Goal: Information Seeking & Learning: Learn about a topic

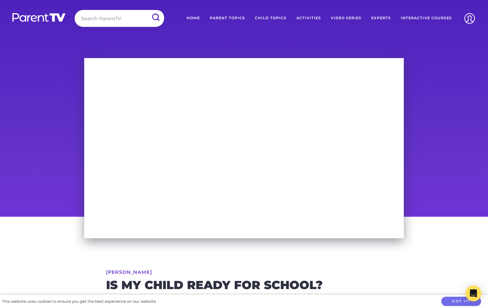
scroll to position [108, 0]
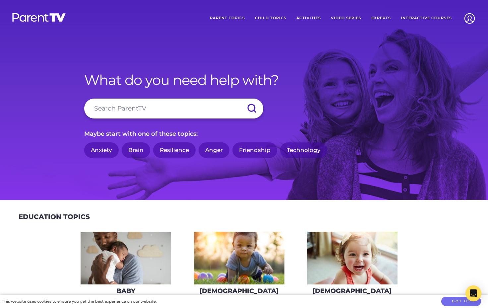
type input "f"
type input "screen tiem"
click at [240, 99] on input "submit" at bounding box center [251, 109] width 23 height 20
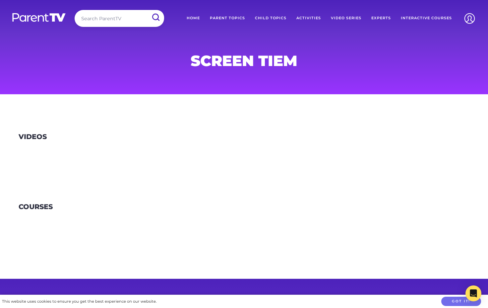
click at [108, 15] on input "search" at bounding box center [120, 18] width 90 height 17
type input "screen time"
click at [147, 10] on input "submit" at bounding box center [155, 17] width 17 height 15
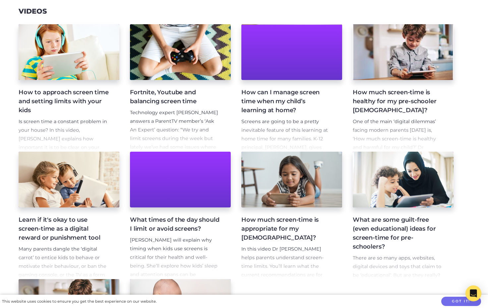
scroll to position [113, 0]
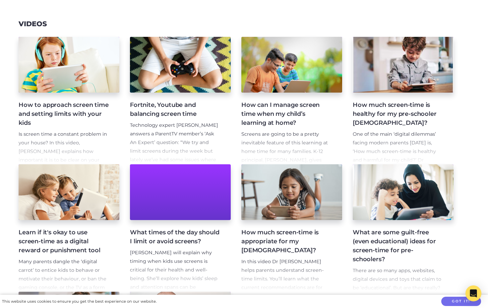
click at [189, 132] on p "Technology expert Dr Kristy Goodwin answers a ParentTV member’s ‘Ask An Expert’…" at bounding box center [175, 172] width 90 height 103
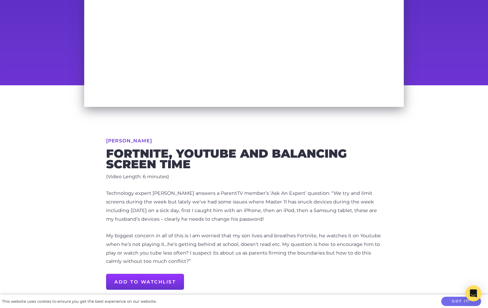
scroll to position [143, 0]
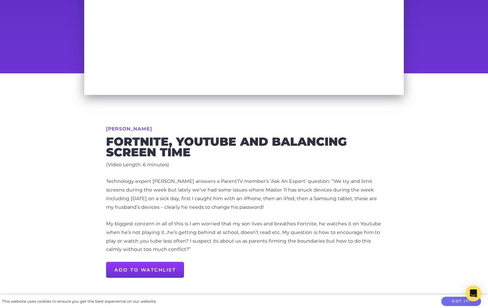
click at [217, 196] on p "Technology expert [PERSON_NAME] answers a ParentTV member’s ‘Ask An Expert’ que…" at bounding box center [244, 194] width 276 height 35
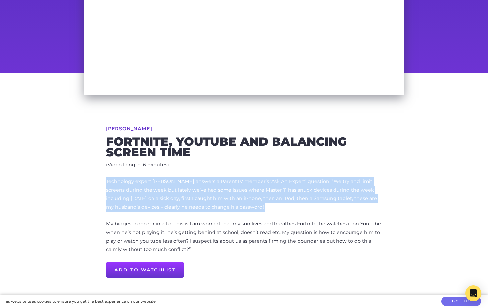
copy p "Technology expert [PERSON_NAME] answers a ParentTV member’s ‘Ask An Expert’ que…"
click at [228, 194] on p "Technology expert [PERSON_NAME] answers a ParentTV member’s ‘Ask An Expert’ que…" at bounding box center [244, 194] width 276 height 35
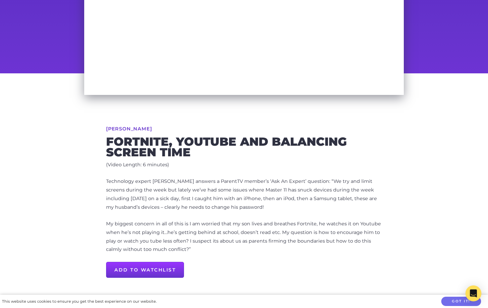
click at [228, 194] on p "Technology expert [PERSON_NAME] answers a ParentTV member’s ‘Ask An Expert’ que…" at bounding box center [244, 194] width 276 height 35
